Goal: Transaction & Acquisition: Download file/media

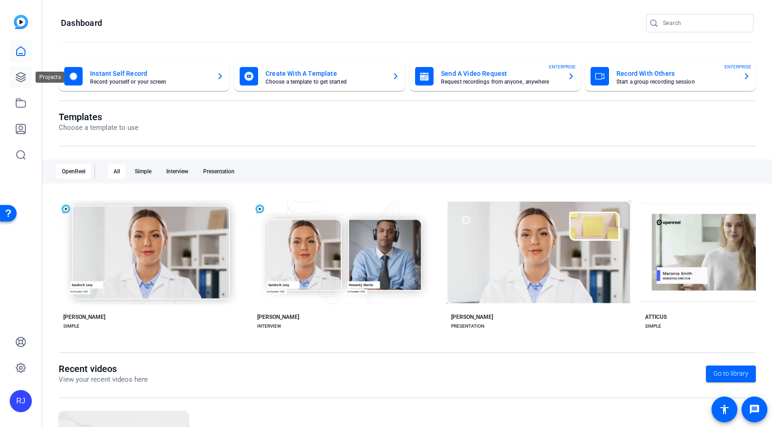
click at [21, 78] on icon at bounding box center [20, 77] width 11 height 11
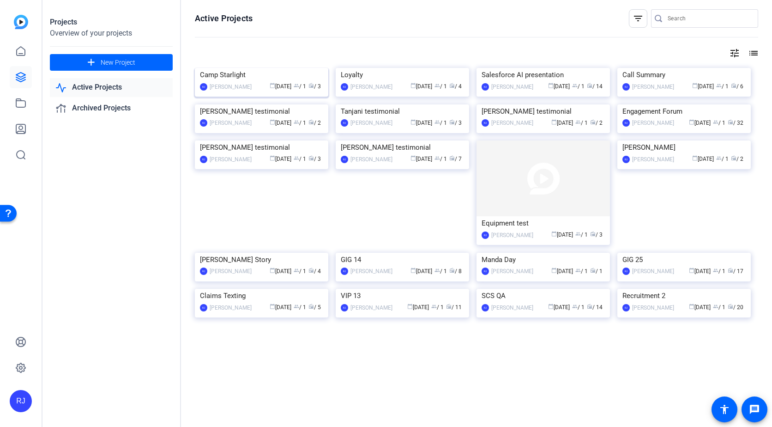
click at [279, 68] on img at bounding box center [262, 68] width 134 height 0
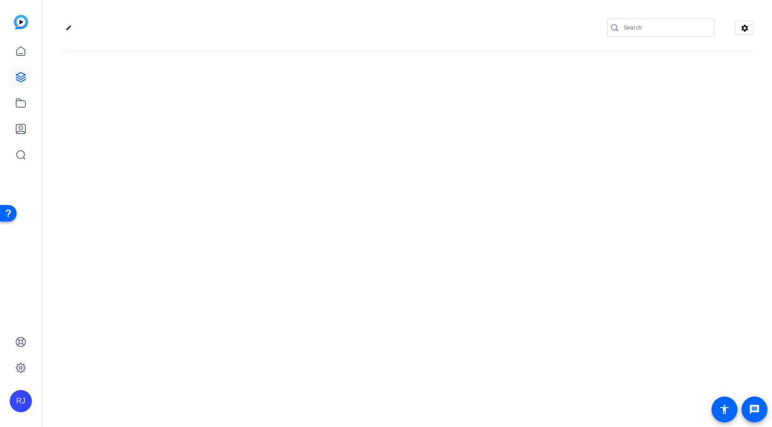
click at [279, 103] on div "edit settings" at bounding box center [407, 213] width 730 height 427
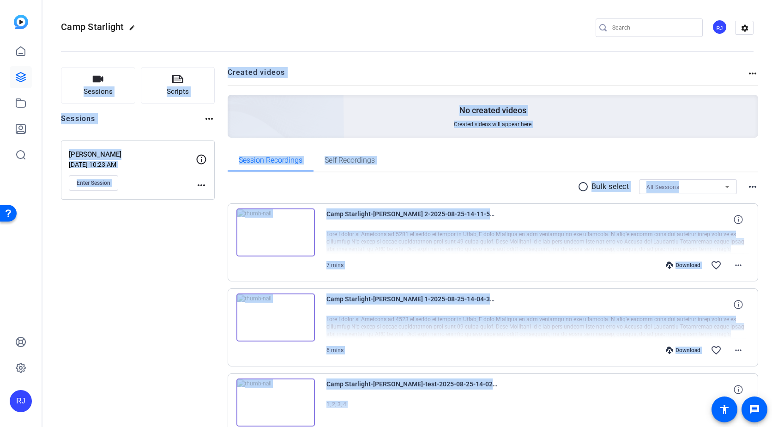
click at [188, 234] on div "Sessions Scripts Sessions more_horiz [PERSON_NAME] [DATE] 10:23 AM Enter Sessio…" at bounding box center [138, 274] width 154 height 414
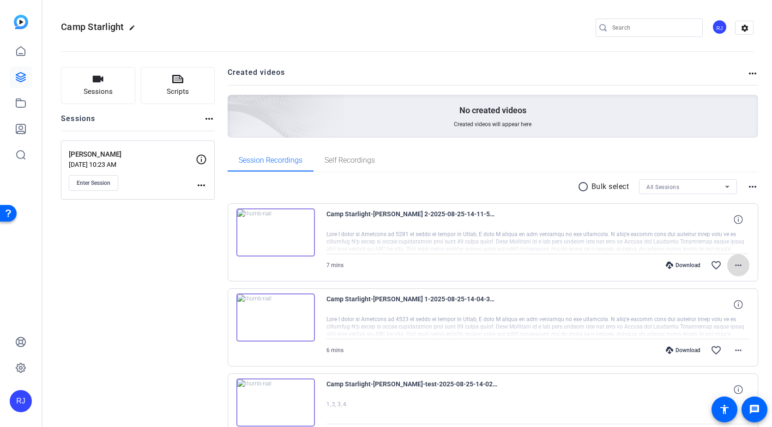
click at [734, 265] on mat-icon "more_horiz" at bounding box center [738, 265] width 11 height 11
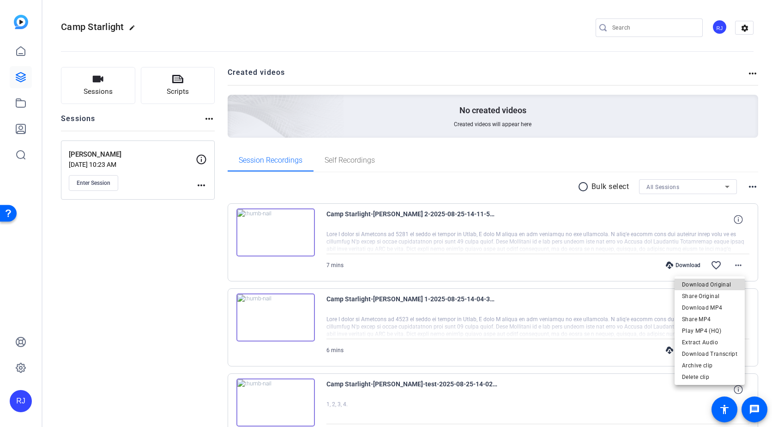
click at [718, 284] on span "Download Original" at bounding box center [709, 284] width 55 height 11
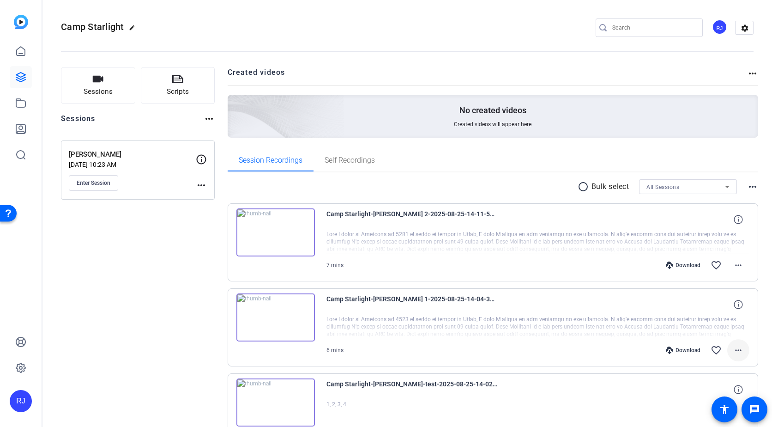
click at [736, 347] on mat-icon "more_horiz" at bounding box center [738, 350] width 11 height 11
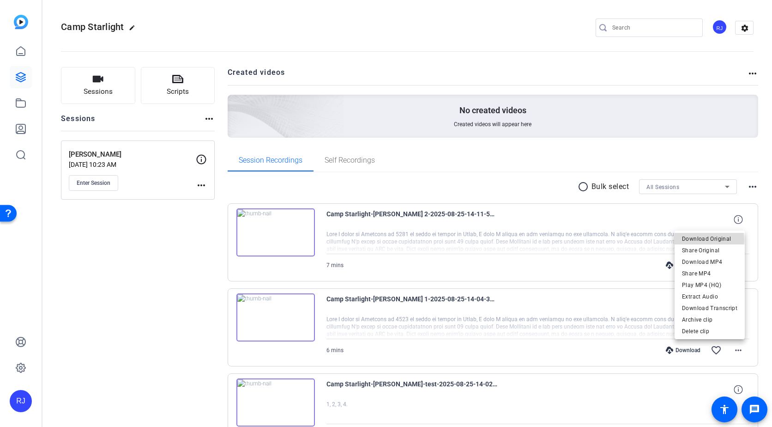
click at [704, 240] on span "Download Original" at bounding box center [709, 238] width 55 height 11
